Goal: Entertainment & Leisure: Consume media (video, audio)

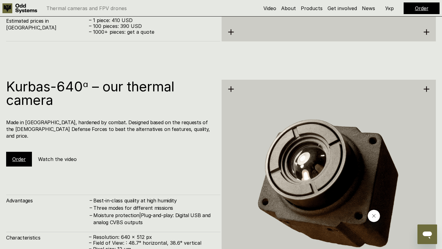
scroll to position [1188, 0]
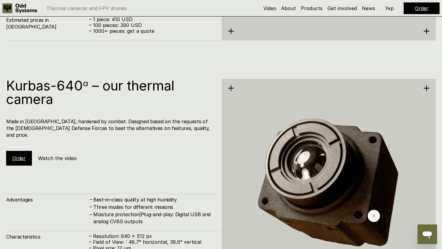
click at [75, 151] on div "Order Watch the video" at bounding box center [48, 158] width 85 height 15
click at [70, 151] on div "Order Watch the video" at bounding box center [48, 158] width 85 height 15
click at [66, 160] on div "Kurbas-640ᵅ – our thermal camera Made in [GEOGRAPHIC_DATA], hardened by combat.…" at bounding box center [113, 184] width 214 height 211
click at [66, 156] on div "Order Watch the video" at bounding box center [48, 158] width 85 height 15
click at [66, 155] on h5 "Watch the video" at bounding box center [57, 158] width 39 height 7
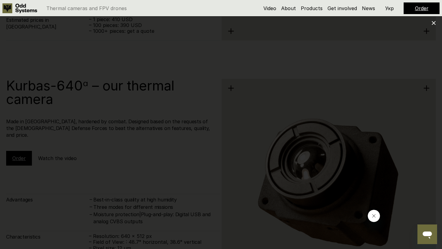
click at [433, 22] on icon at bounding box center [433, 23] width 4 height 4
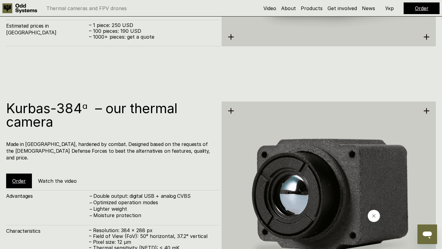
scroll to position [911, 0]
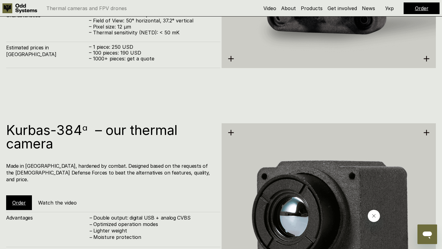
click at [65, 195] on div "Order Watch the video" at bounding box center [48, 202] width 85 height 15
click at [65, 199] on h5 "Watch the video" at bounding box center [57, 202] width 39 height 7
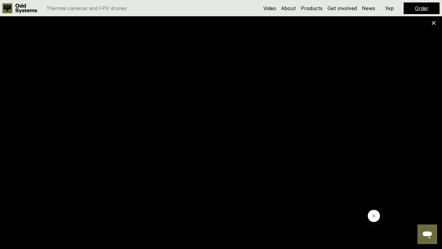
click at [435, 23] on icon at bounding box center [433, 23] width 4 height 4
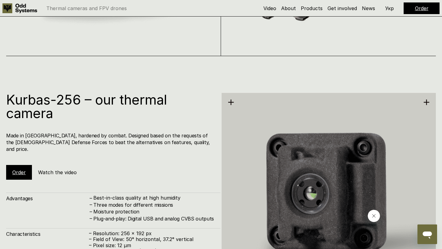
scroll to position [692, 0]
click at [64, 165] on div "Order Watch the video" at bounding box center [48, 172] width 85 height 15
click at [63, 169] on h5 "Watch the video" at bounding box center [57, 172] width 39 height 7
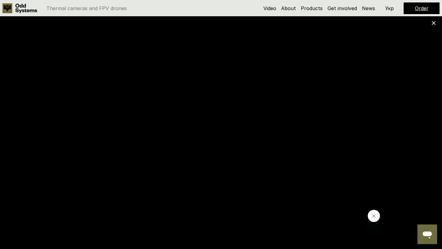
click at [434, 25] on icon at bounding box center [433, 23] width 4 height 4
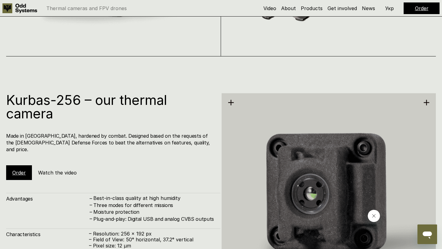
click at [64, 169] on h5 "Watch the video" at bounding box center [57, 172] width 39 height 7
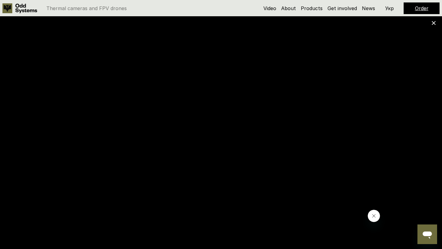
click at [432, 26] on div at bounding box center [221, 124] width 442 height 249
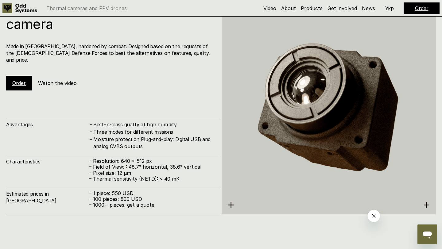
scroll to position [1262, 0]
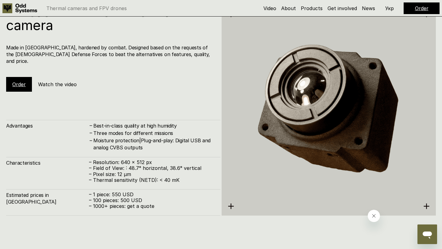
click at [67, 81] on h5 "Watch the video" at bounding box center [57, 84] width 39 height 7
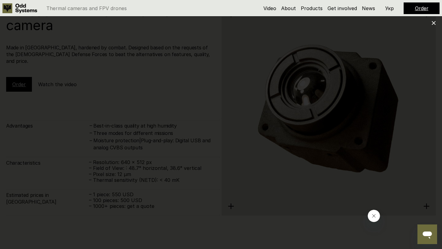
click at [432, 25] on div at bounding box center [221, 124] width 442 height 249
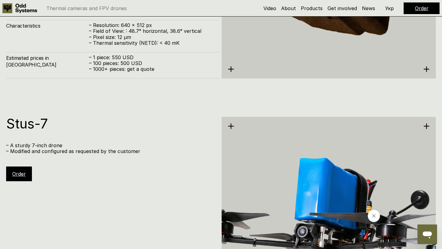
scroll to position [1400, 0]
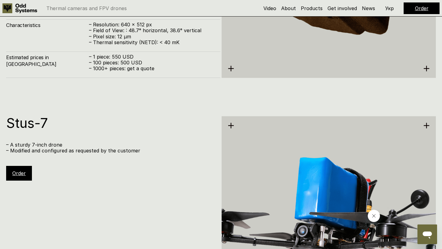
click at [182, 21] on div "Characteristics – Resolution: 640 x 512 px – Field of View: : 48.7° horizontal,…" at bounding box center [113, 32] width 214 height 26
